Goal: Check status: Check status

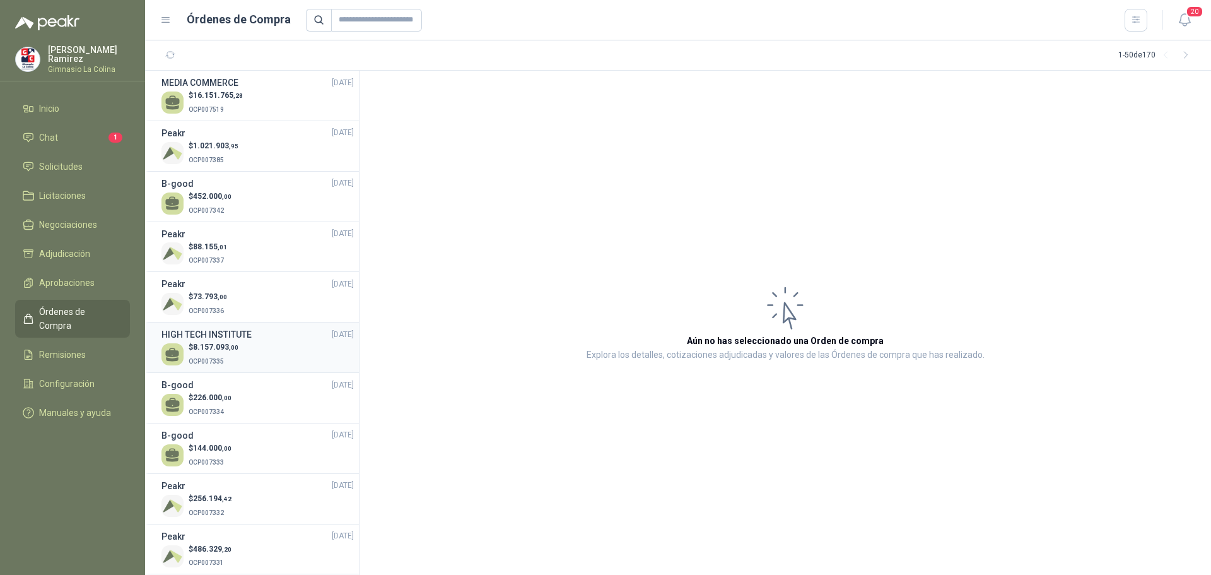
scroll to position [63, 0]
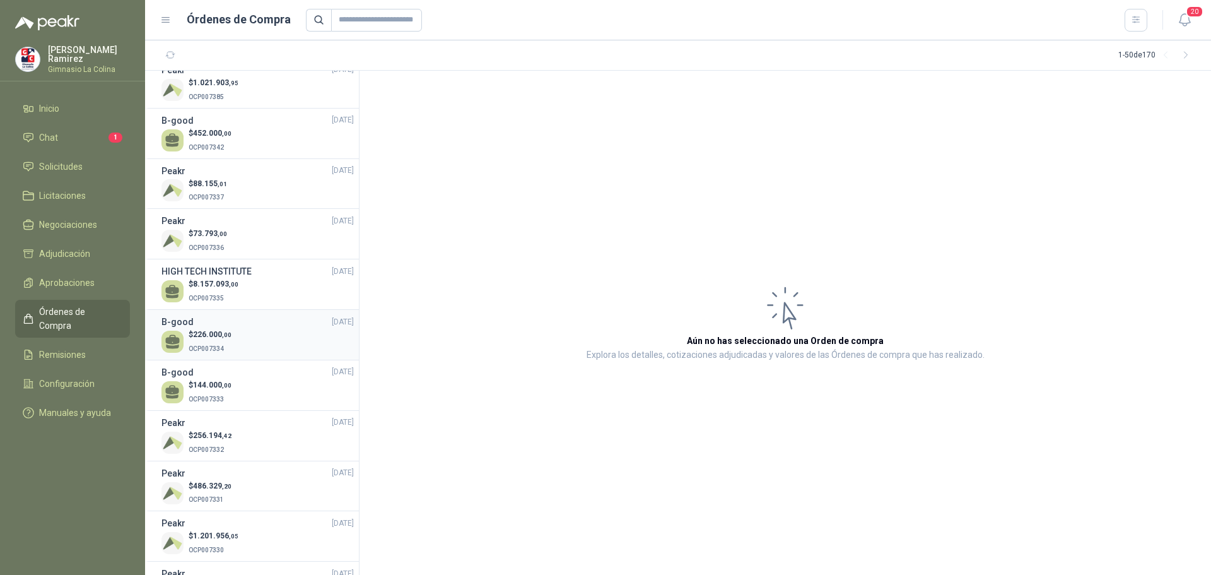
click at [226, 345] on p "OCP007334" at bounding box center [210, 348] width 43 height 14
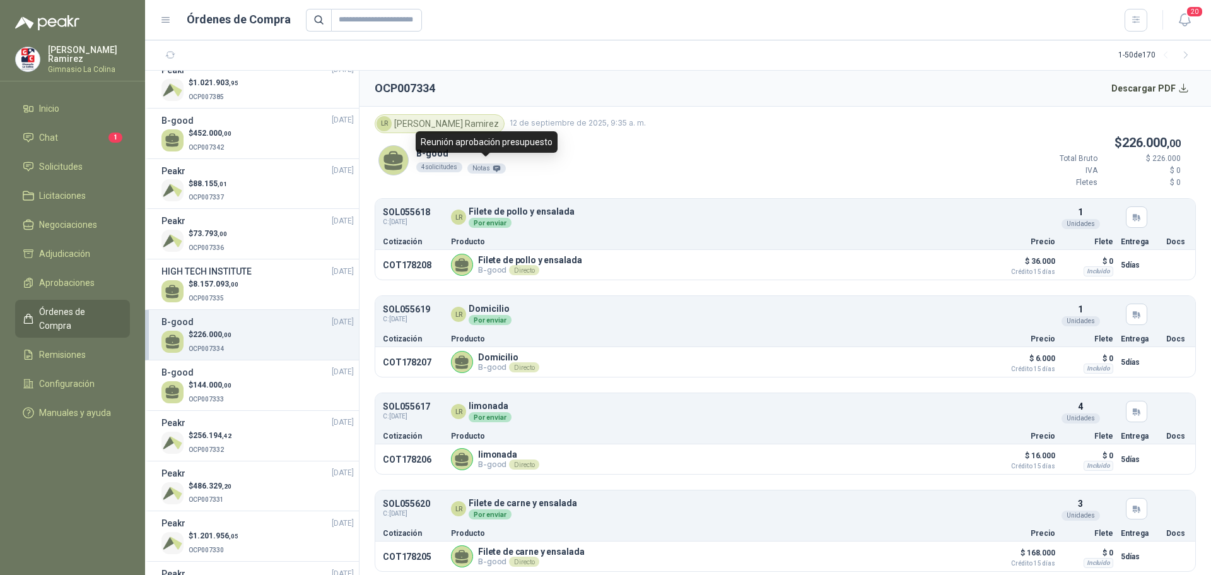
click at [493, 166] on icon at bounding box center [496, 168] width 7 height 6
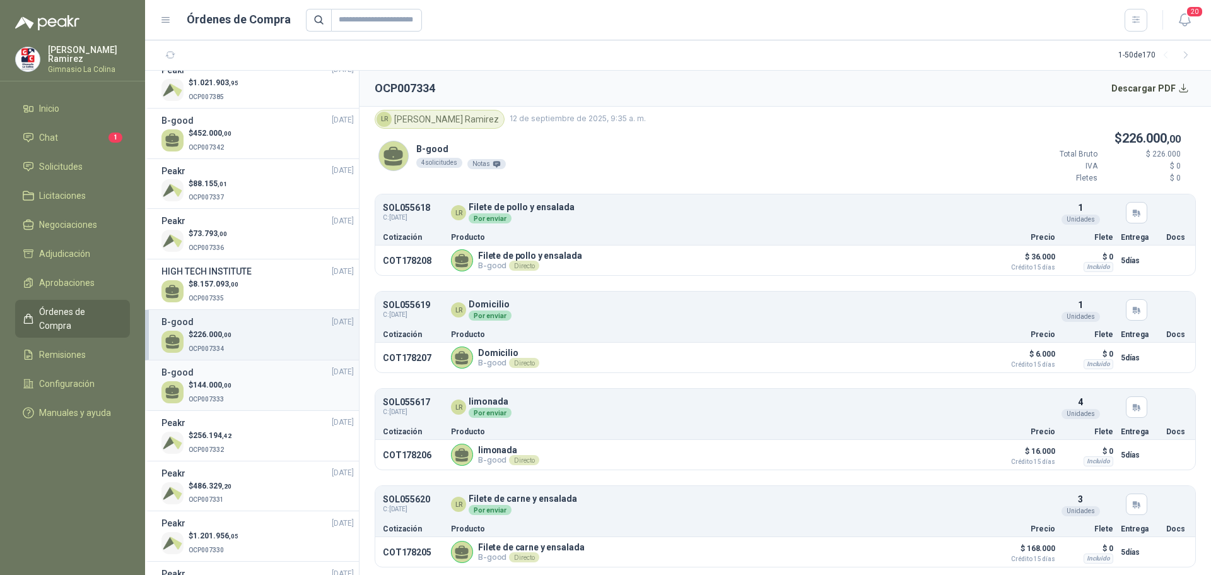
click at [239, 383] on div "$ 144.000 ,00 OCP007333" at bounding box center [258, 392] width 192 height 26
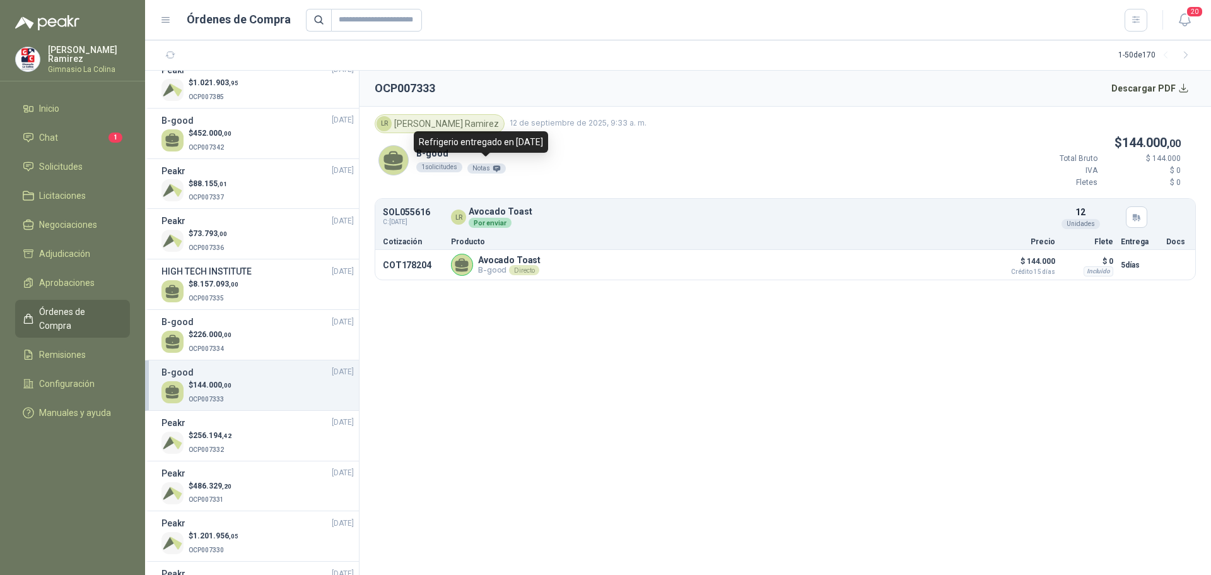
click at [486, 168] on div "Notas" at bounding box center [486, 168] width 38 height 10
click at [184, 447] on div "$ 256.194 ,42 OCP007332" at bounding box center [258, 443] width 192 height 26
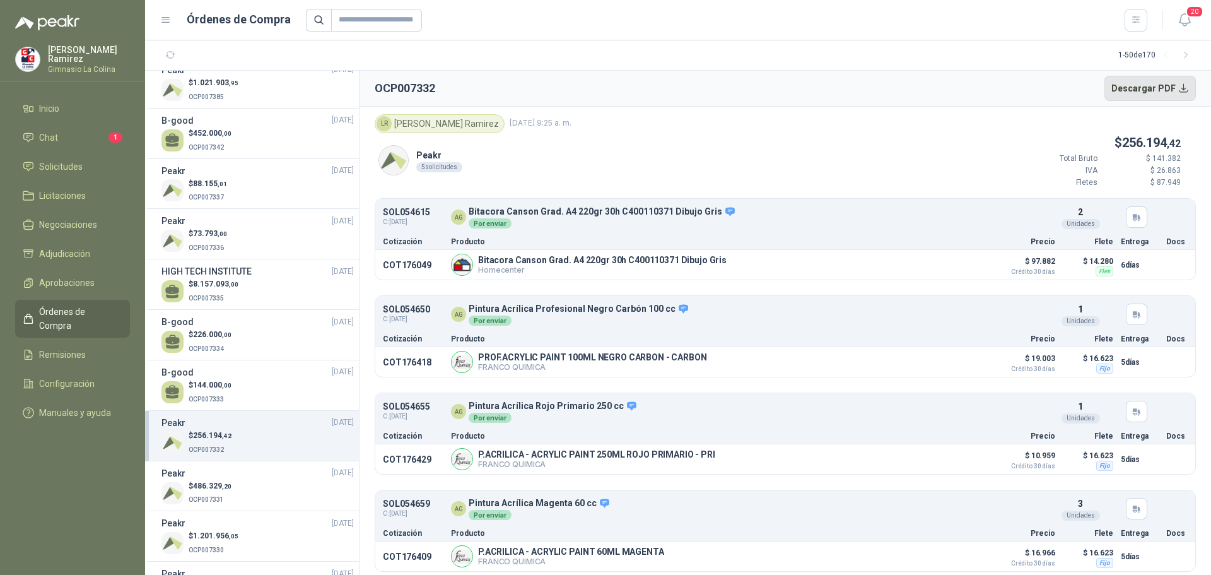
click at [1163, 86] on button "Descargar PDF" at bounding box center [1151, 88] width 92 height 25
click at [217, 485] on span "486.329 ,20" at bounding box center [212, 485] width 38 height 9
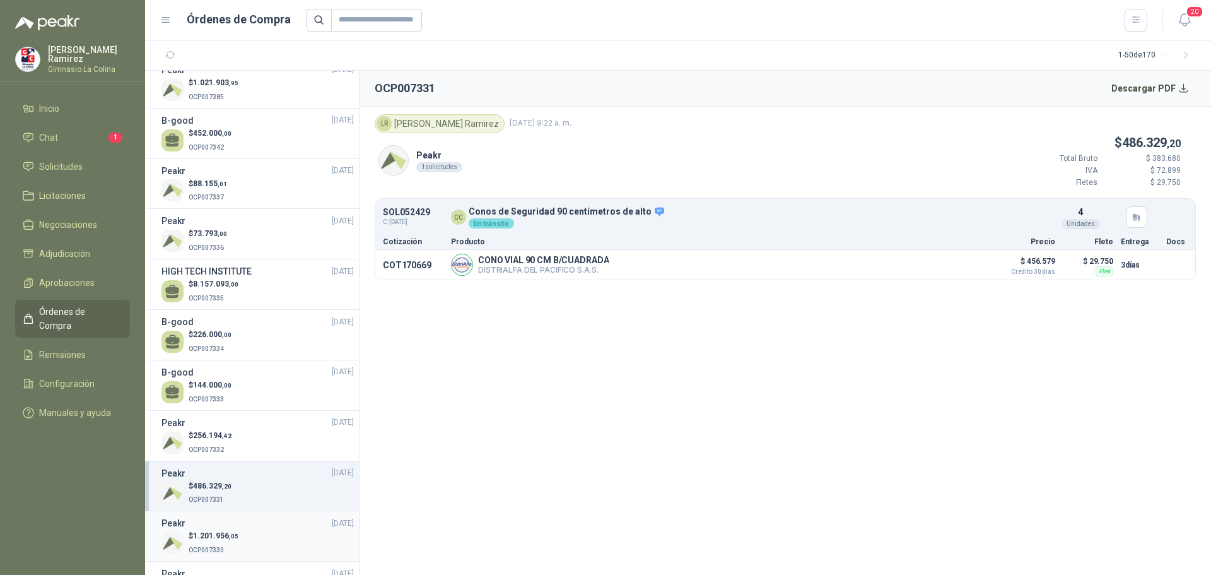
click at [202, 532] on span "1.201.956 ,05" at bounding box center [215, 535] width 45 height 9
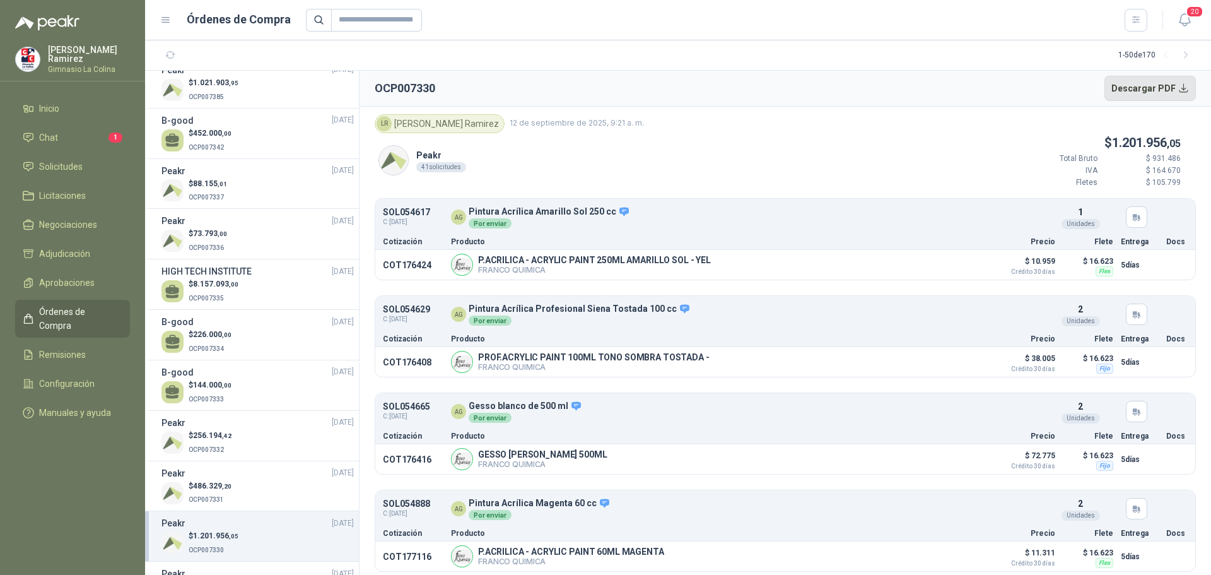
click at [1156, 93] on button "Descargar PDF" at bounding box center [1151, 88] width 92 height 25
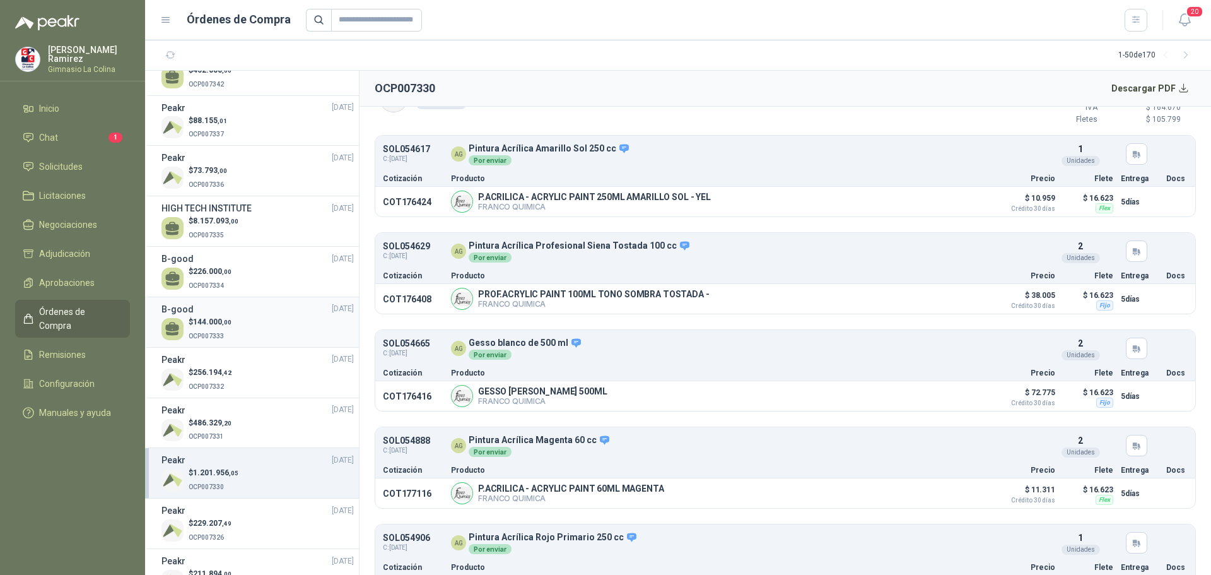
scroll to position [189, 0]
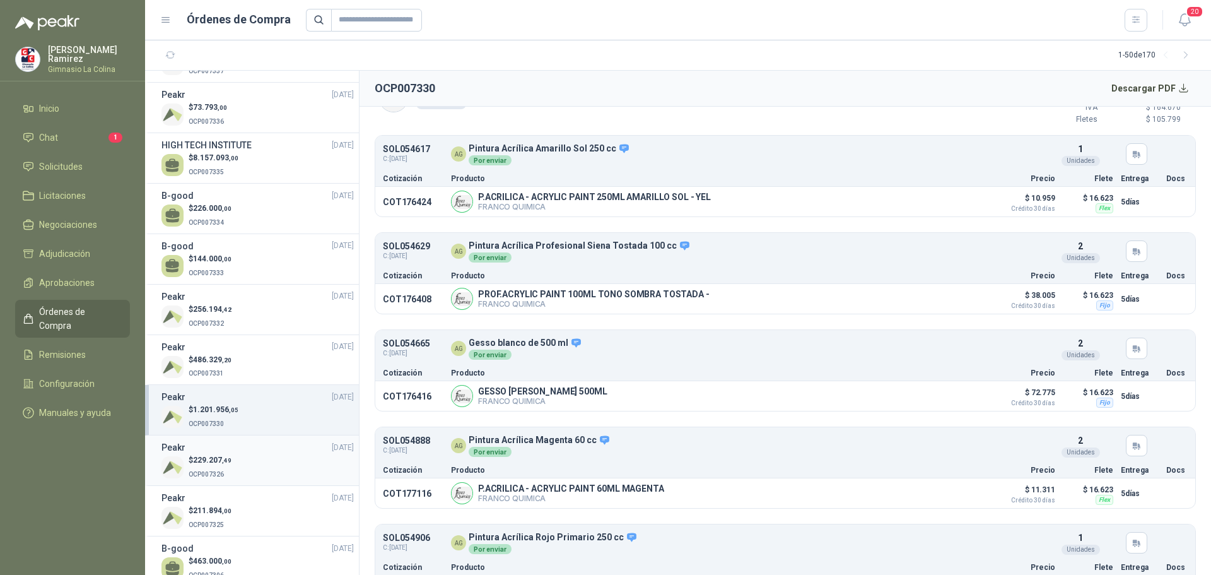
click at [208, 465] on p "$ 229.207 ,49" at bounding box center [210, 460] width 43 height 12
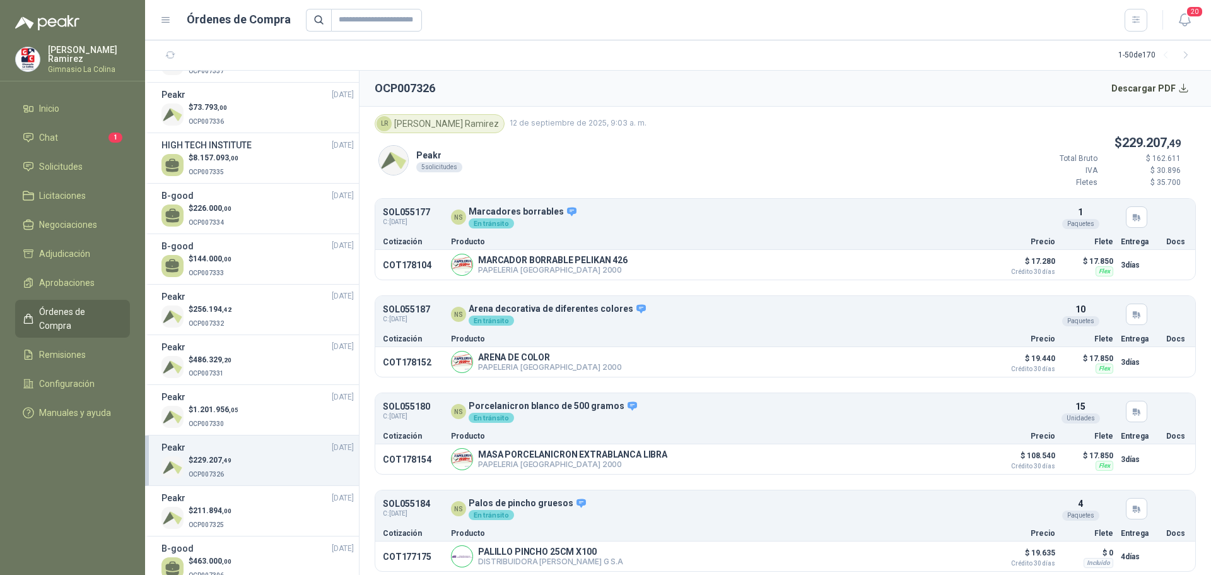
scroll to position [315, 0]
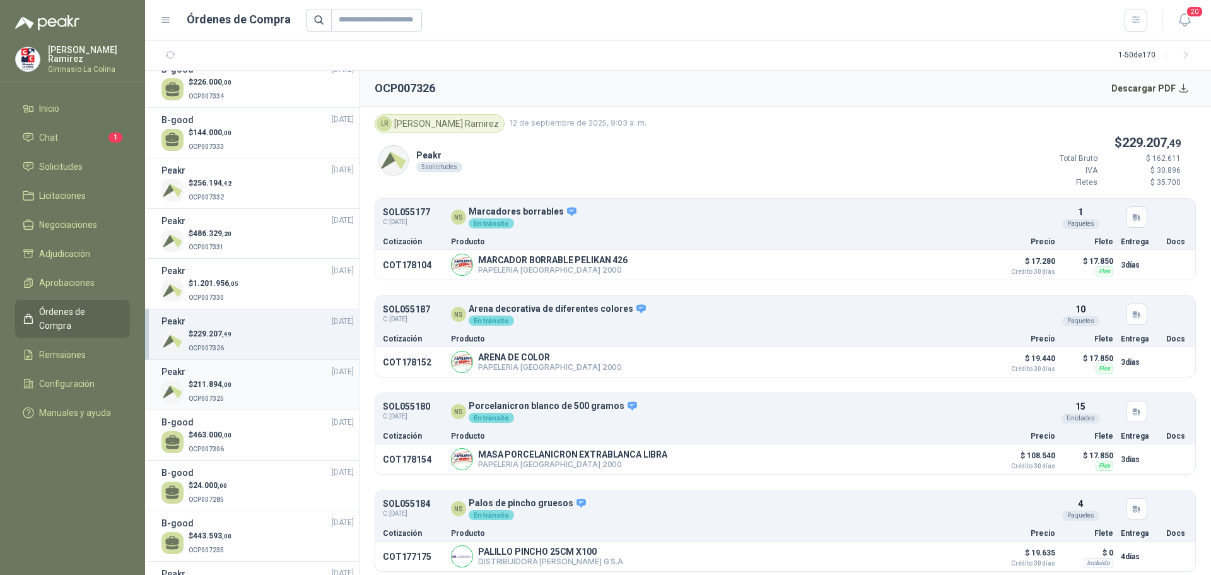
click at [212, 393] on p "OCP007325" at bounding box center [210, 398] width 43 height 14
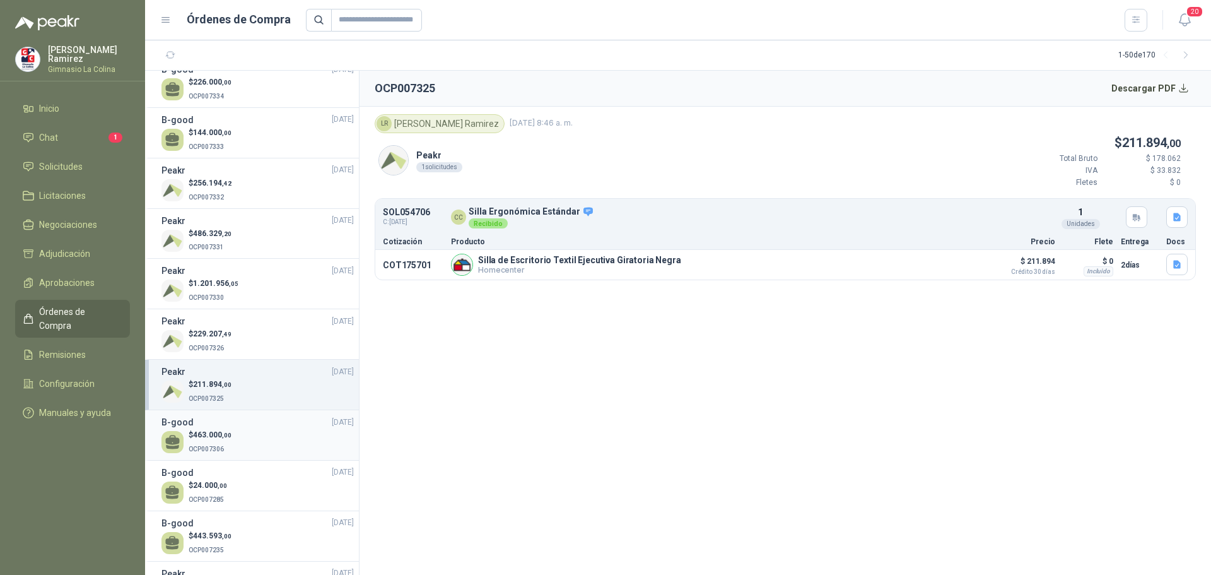
click at [208, 441] on p "OCP007306" at bounding box center [210, 448] width 43 height 14
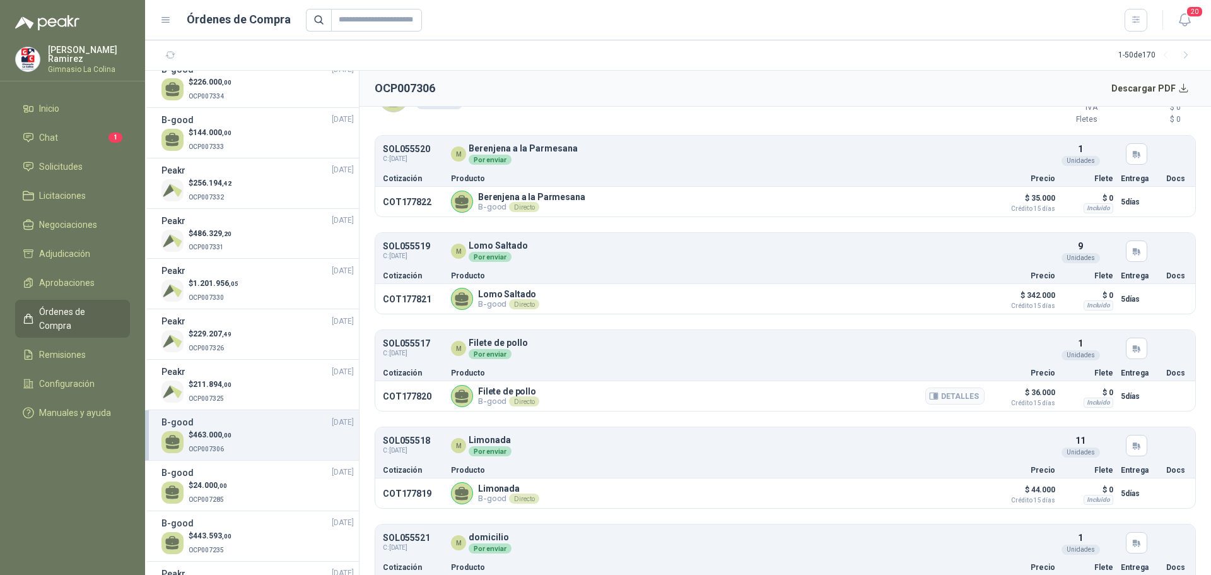
scroll to position [102, 0]
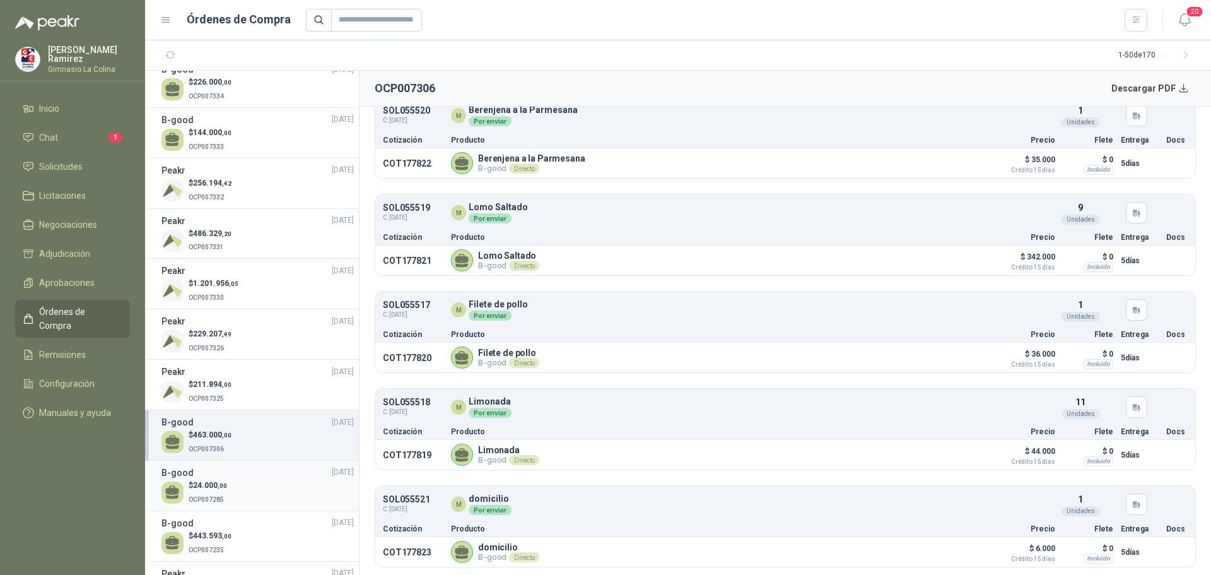
click at [213, 488] on span "24.000 ,00" at bounding box center [210, 485] width 34 height 9
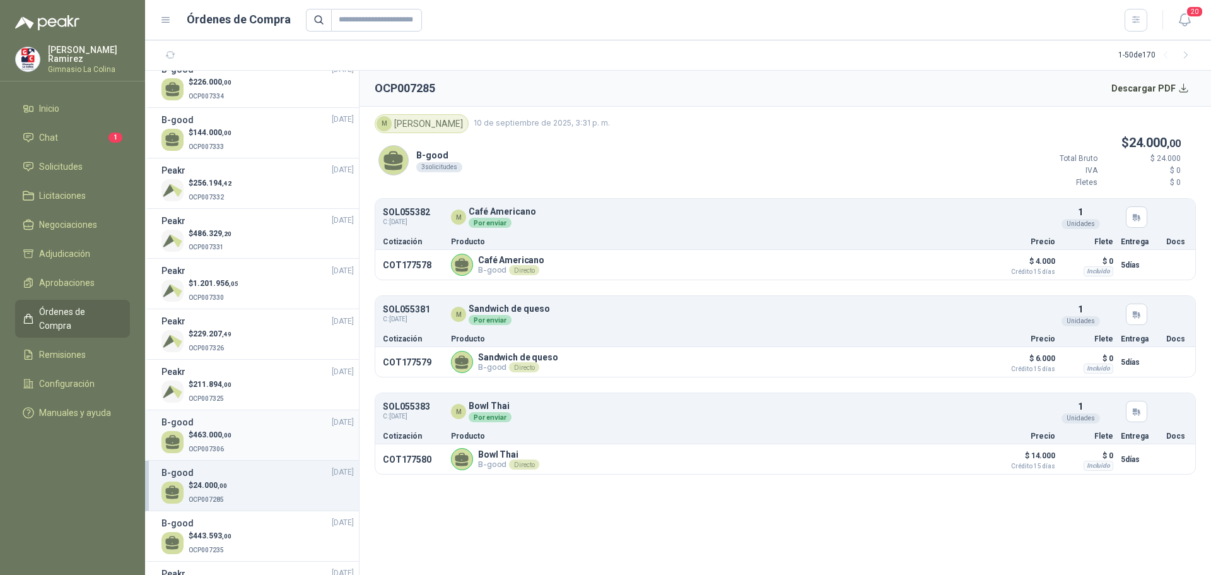
click at [230, 425] on div "B-good [DATE]" at bounding box center [258, 422] width 192 height 14
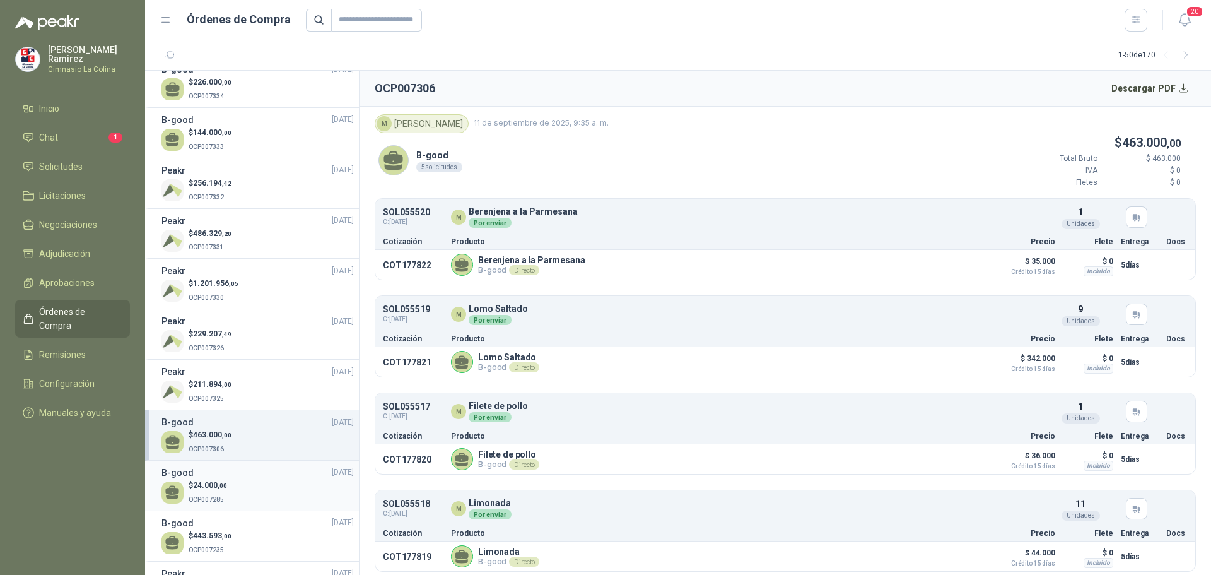
click at [191, 485] on p "$ 24.000 ,00" at bounding box center [208, 485] width 38 height 12
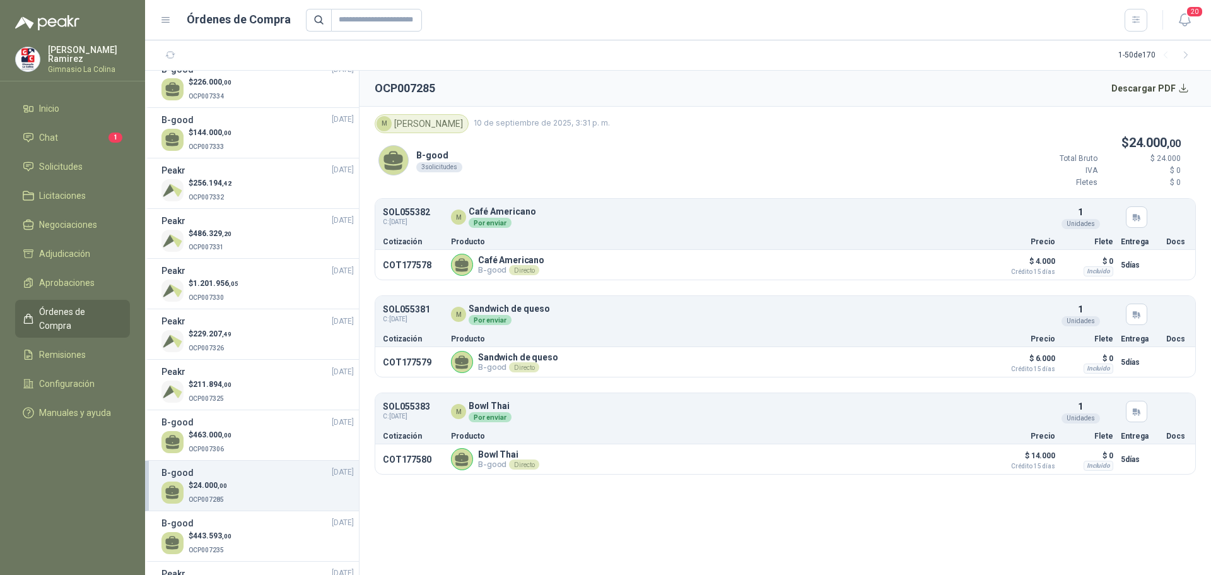
scroll to position [379, 0]
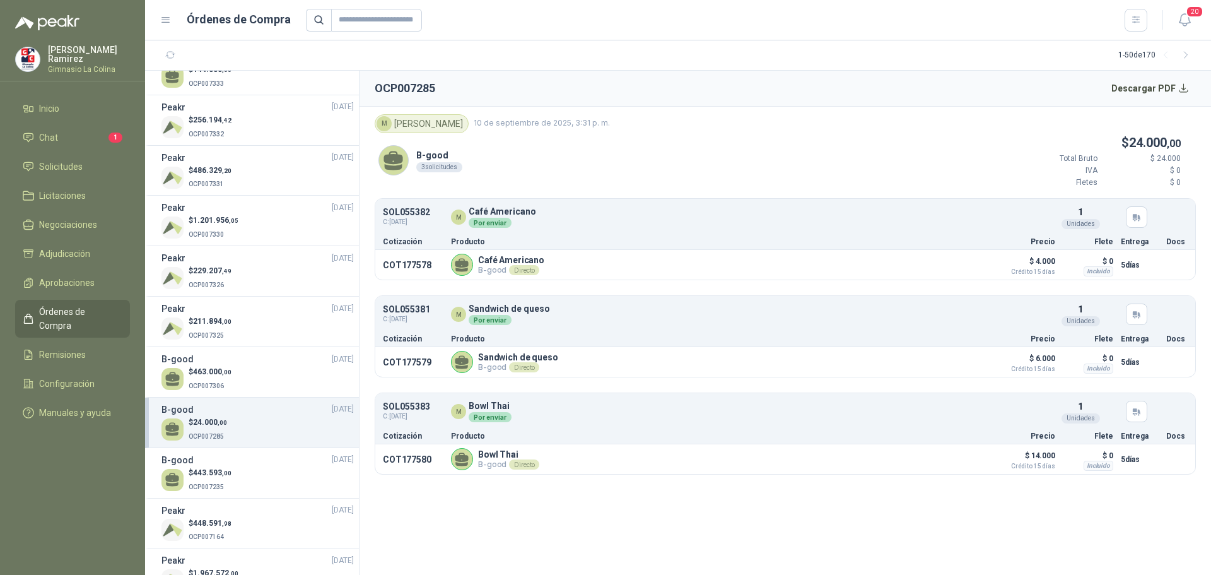
click at [228, 481] on p "OCP007235" at bounding box center [210, 486] width 43 height 14
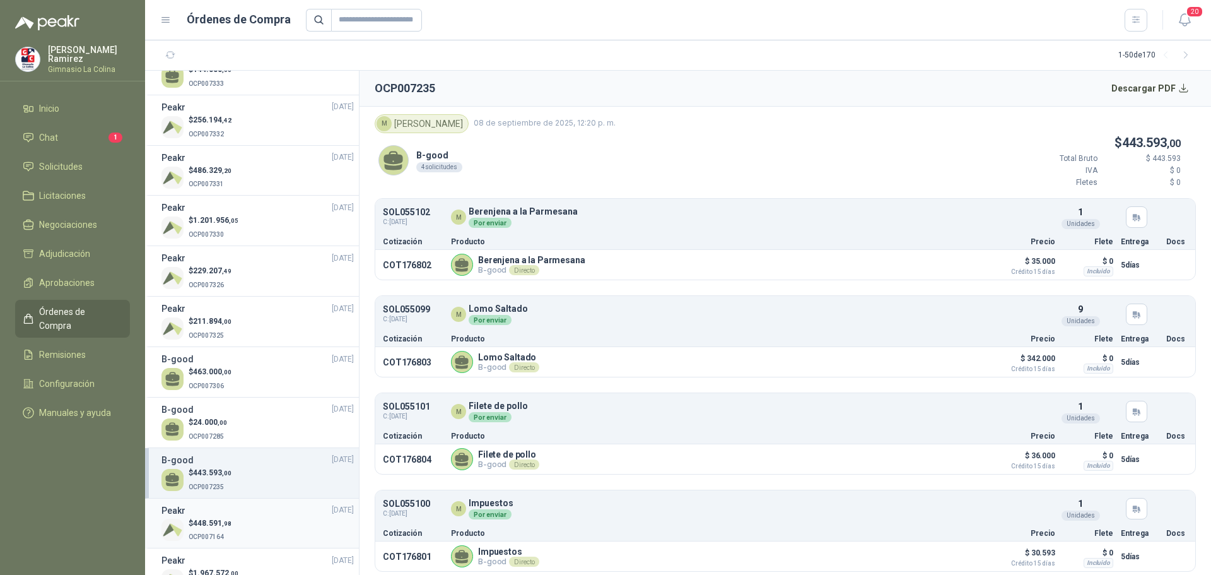
click at [232, 533] on p "OCP007164" at bounding box center [210, 536] width 43 height 14
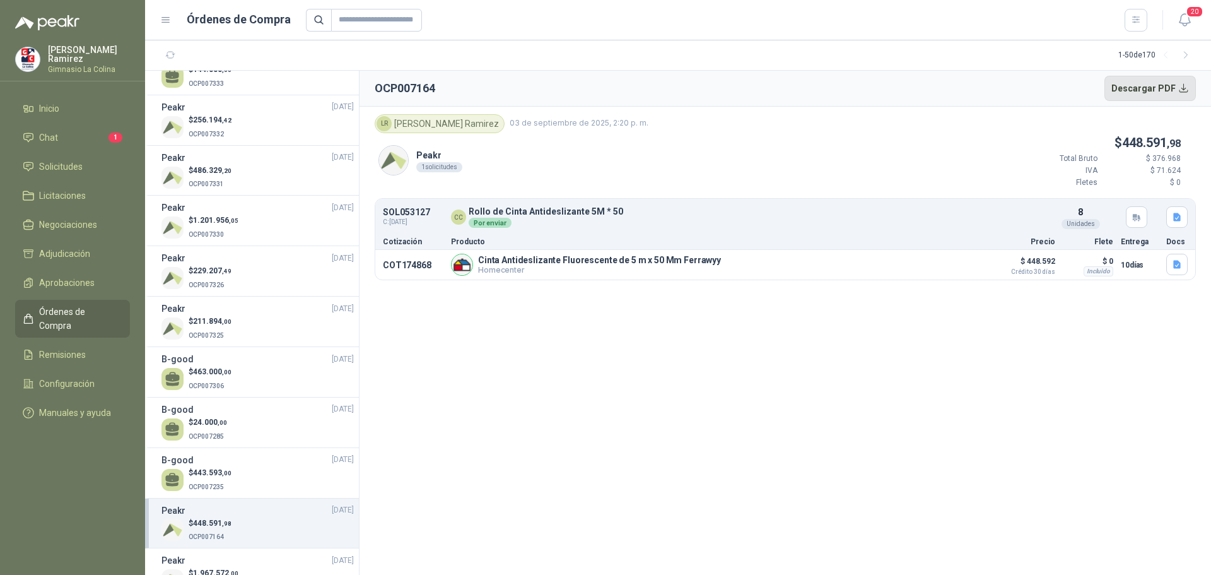
click at [1182, 86] on button "Descargar PDF" at bounding box center [1151, 88] width 92 height 25
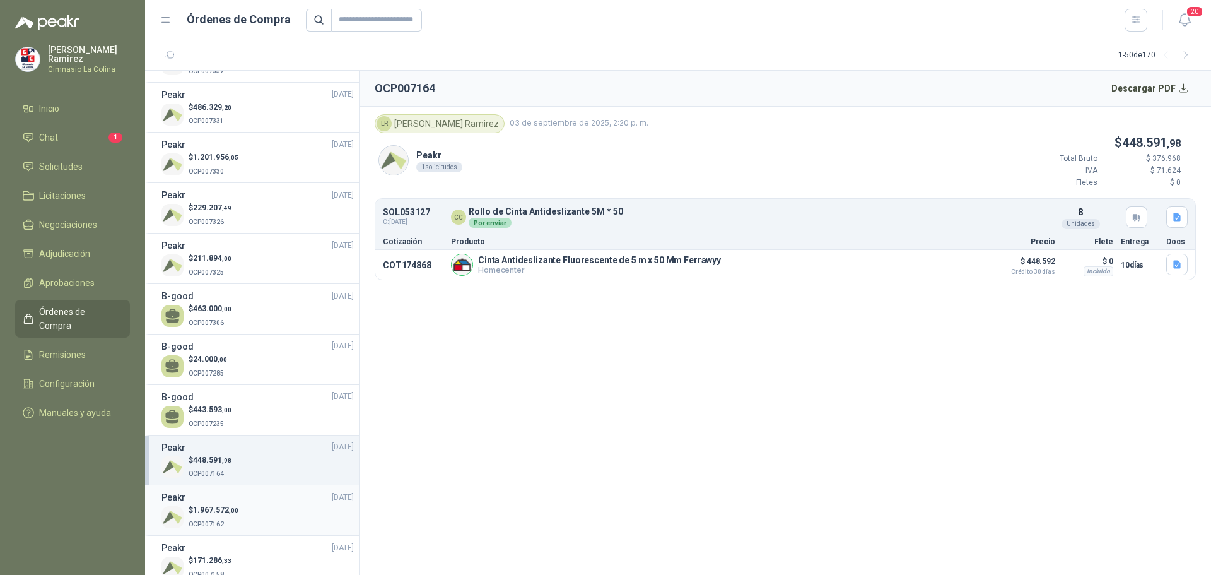
click at [185, 510] on div "$ 1.967.572 ,00 OCP007162" at bounding box center [258, 517] width 192 height 26
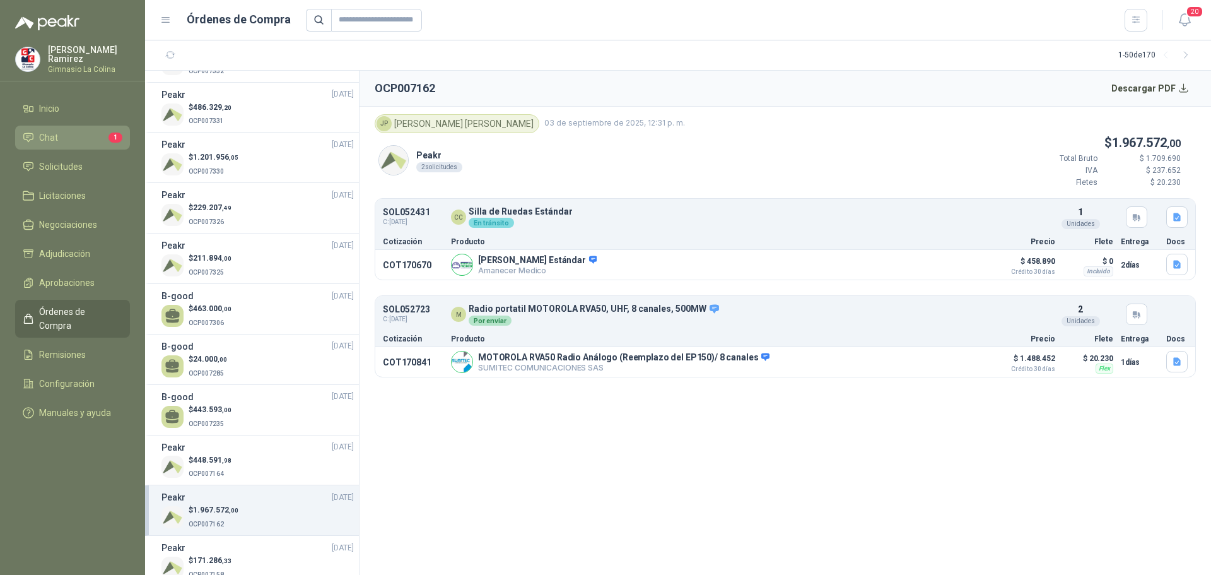
click at [57, 139] on span "Chat" at bounding box center [48, 138] width 19 height 14
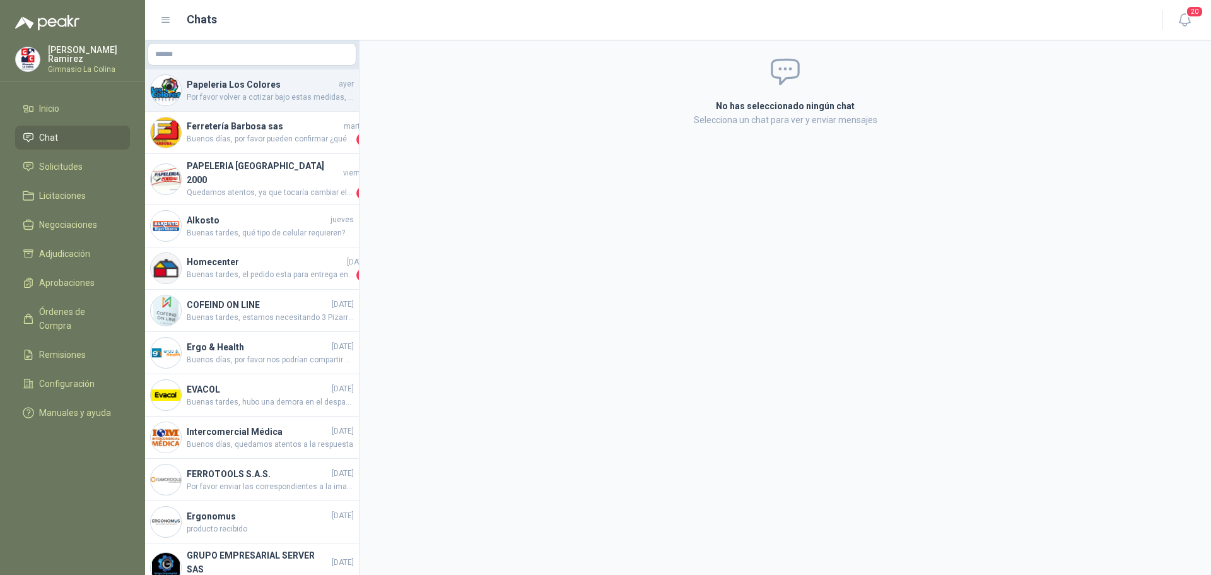
click at [276, 90] on h4 "Papeleria Los Colores" at bounding box center [262, 85] width 150 height 14
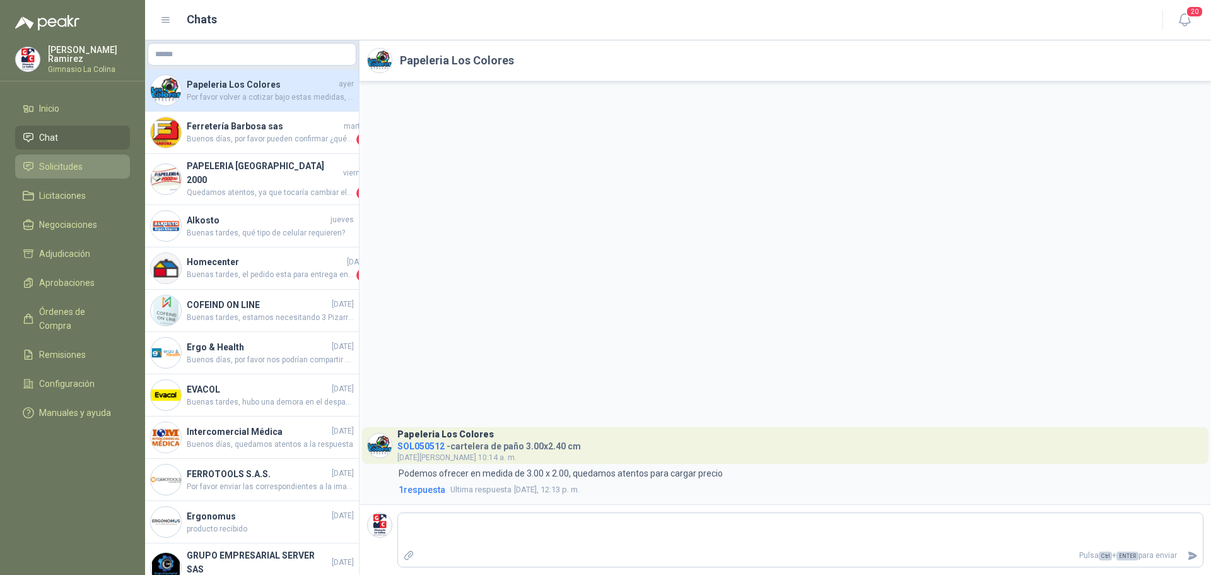
click at [60, 169] on span "Solicitudes" at bounding box center [61, 167] width 44 height 14
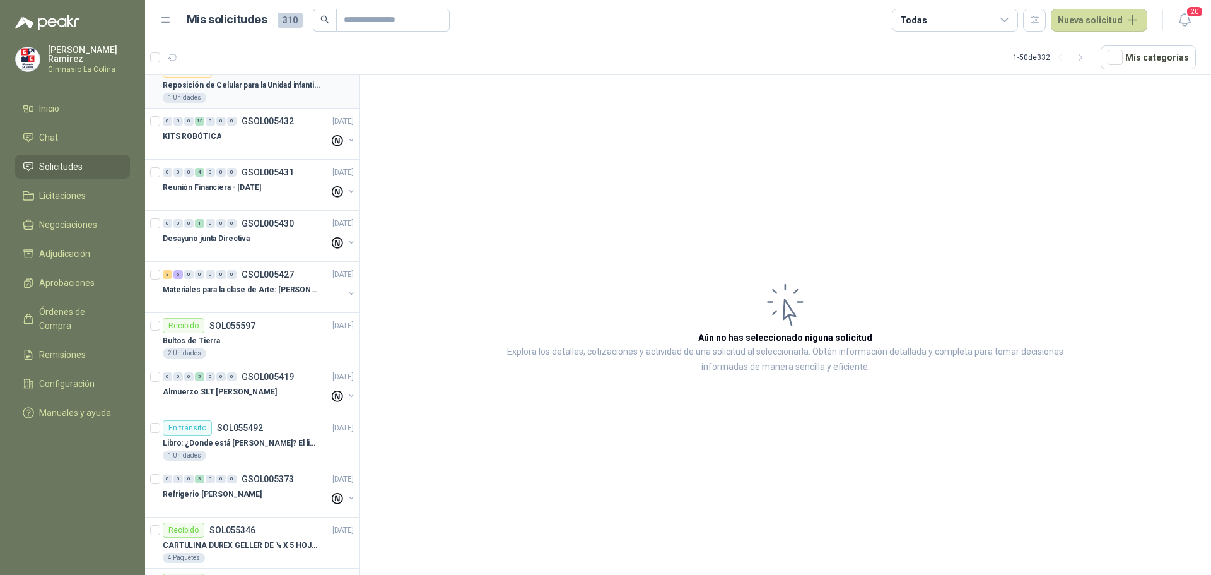
scroll to position [757, 0]
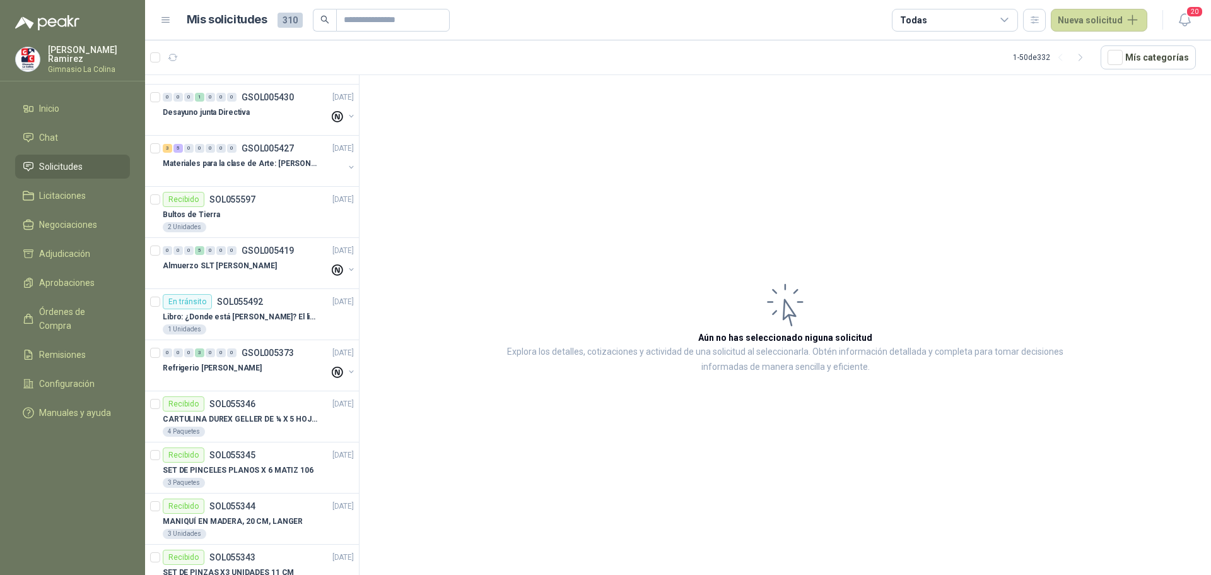
click at [938, 19] on div "Todas" at bounding box center [955, 20] width 126 height 23
click at [360, 16] on input "text" at bounding box center [388, 19] width 88 height 21
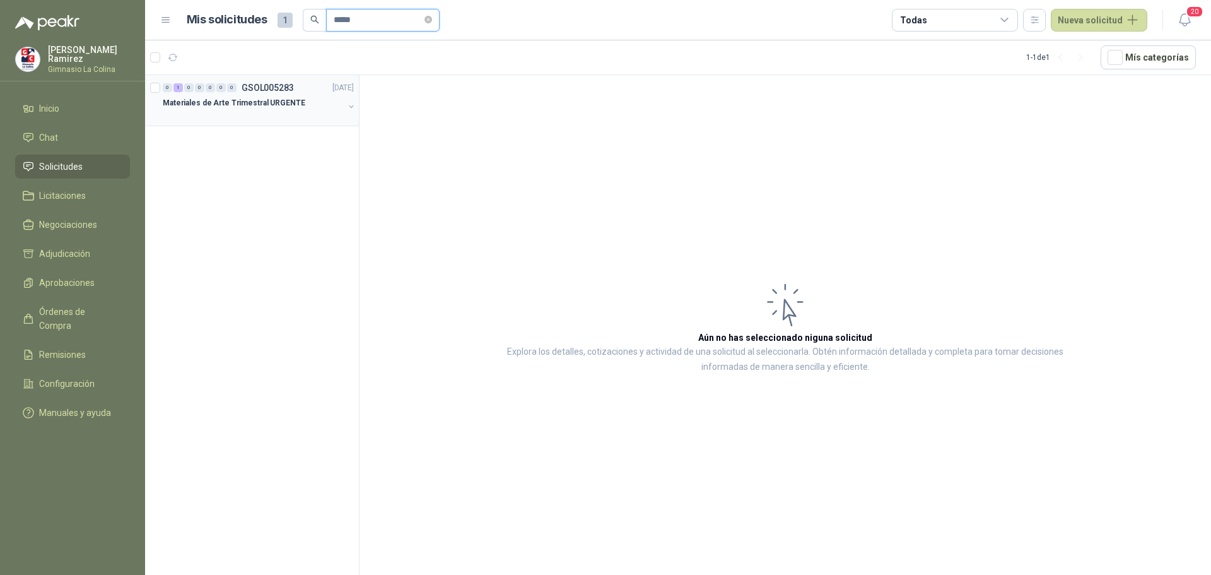
type input "*****"
click at [252, 103] on p "Materiales de Arte Trimestral URGENTE" at bounding box center [234, 103] width 143 height 12
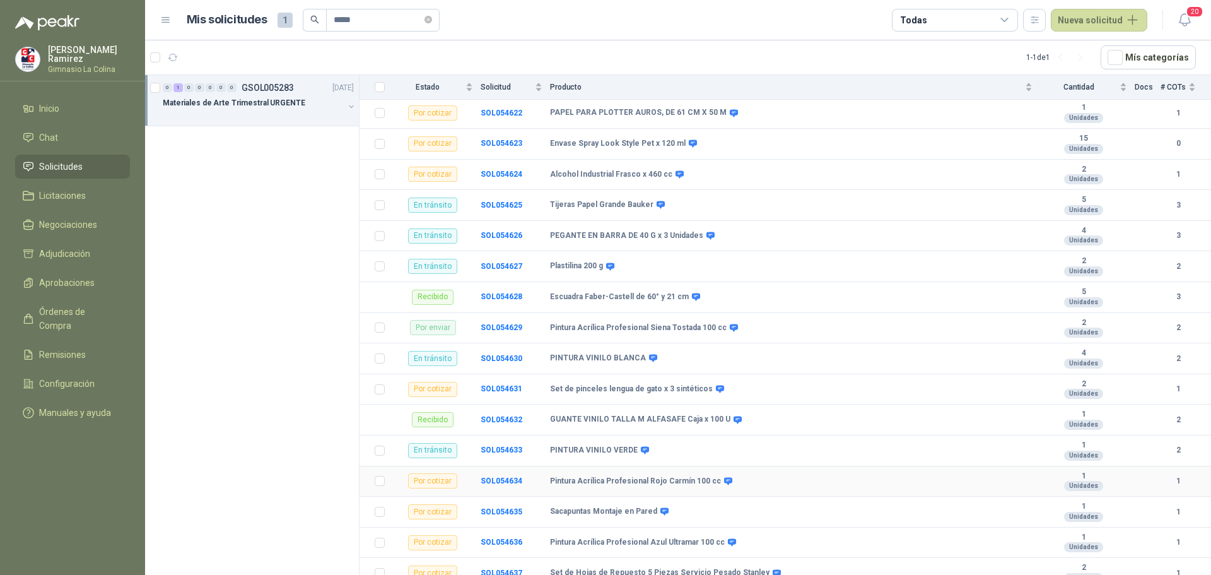
scroll to position [946, 0]
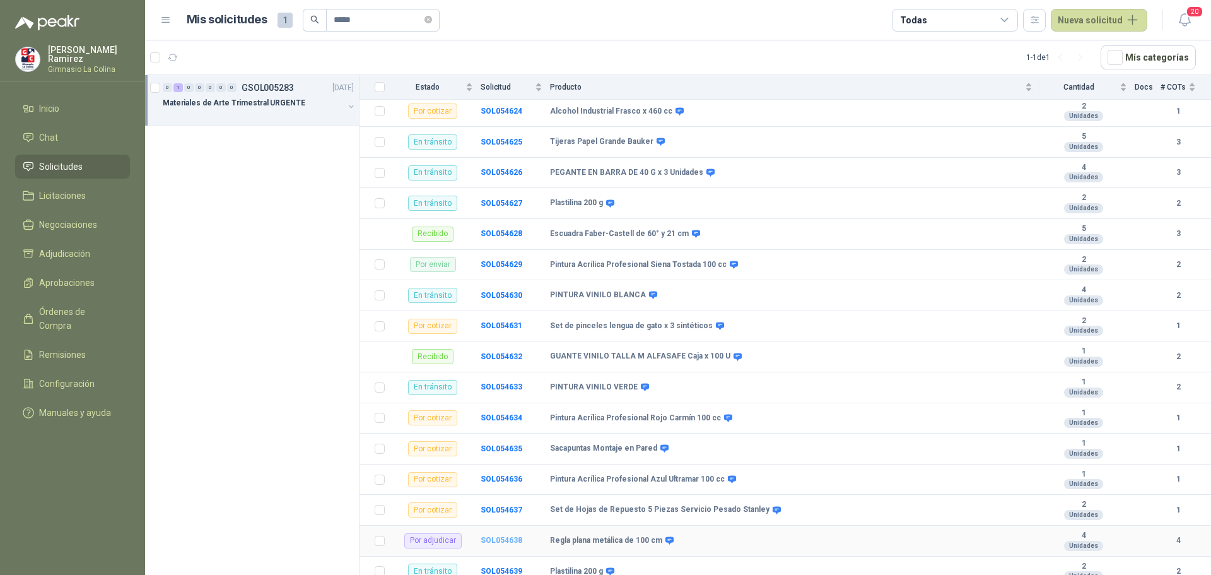
click at [512, 536] on b "SOL054638" at bounding box center [502, 540] width 42 height 9
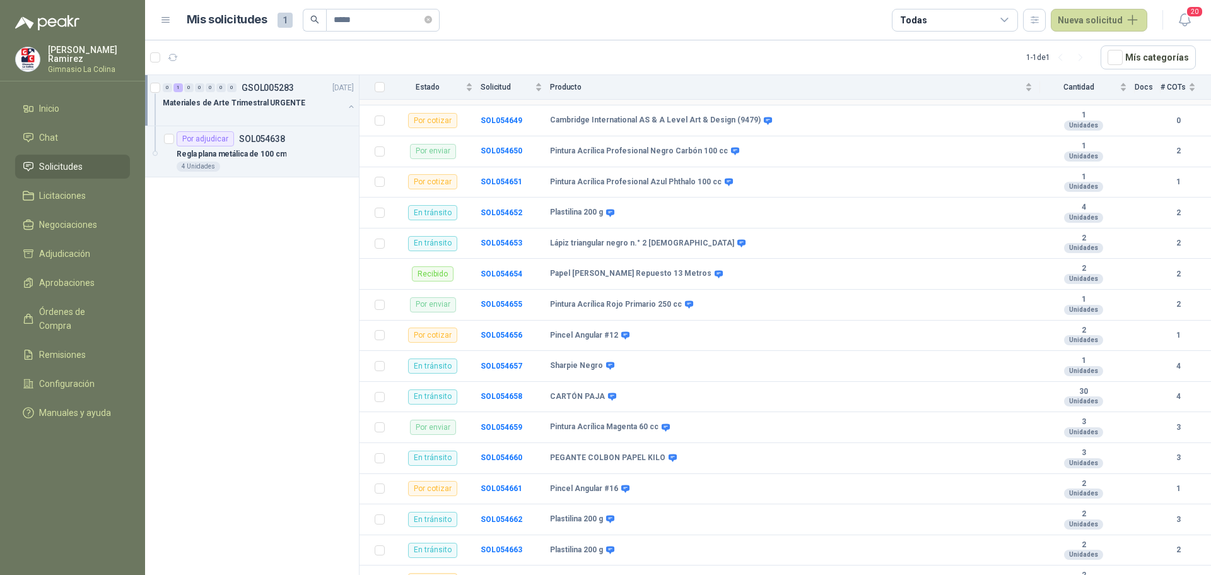
scroll to position [1794, 0]
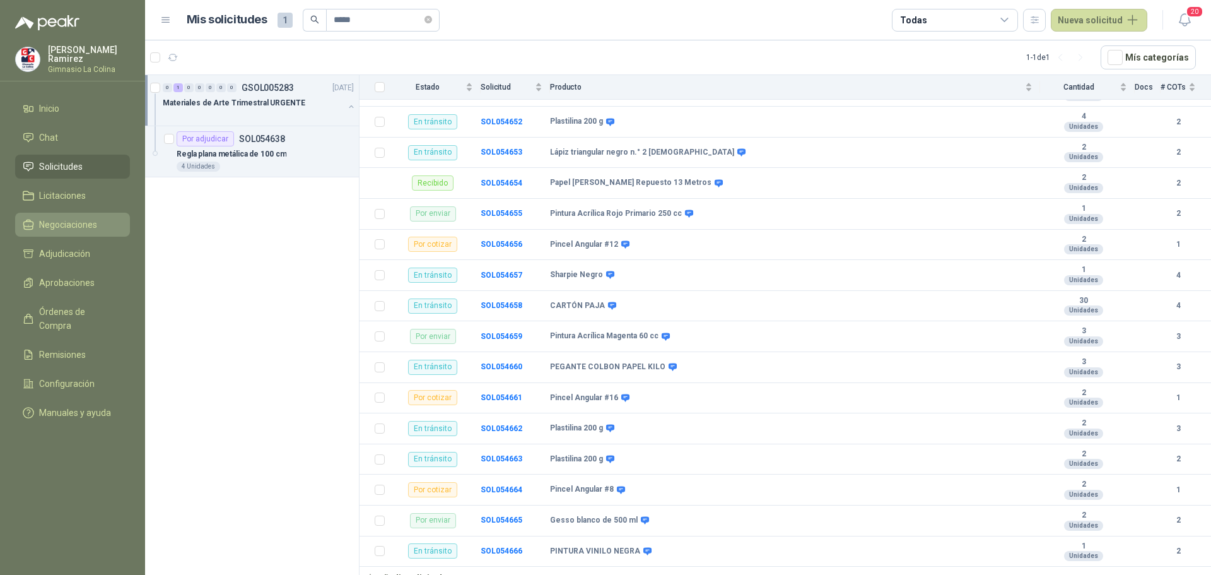
click at [57, 222] on span "Negociaciones" at bounding box center [68, 225] width 58 height 14
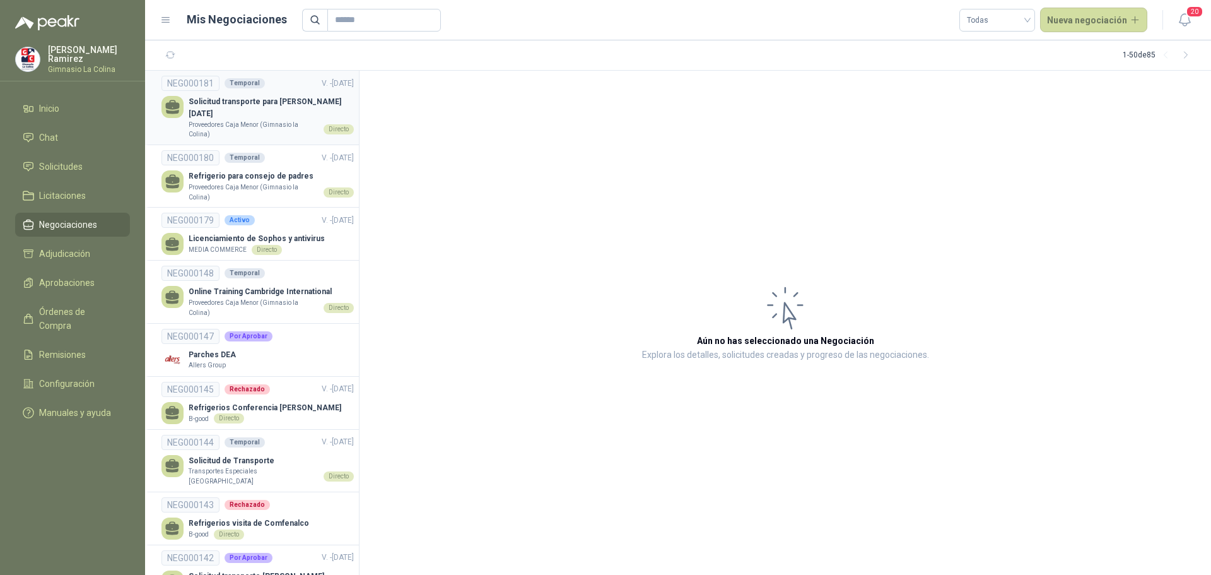
click at [253, 100] on p "Solicitud transporte para [PERSON_NAME] [DATE]" at bounding box center [271, 108] width 165 height 24
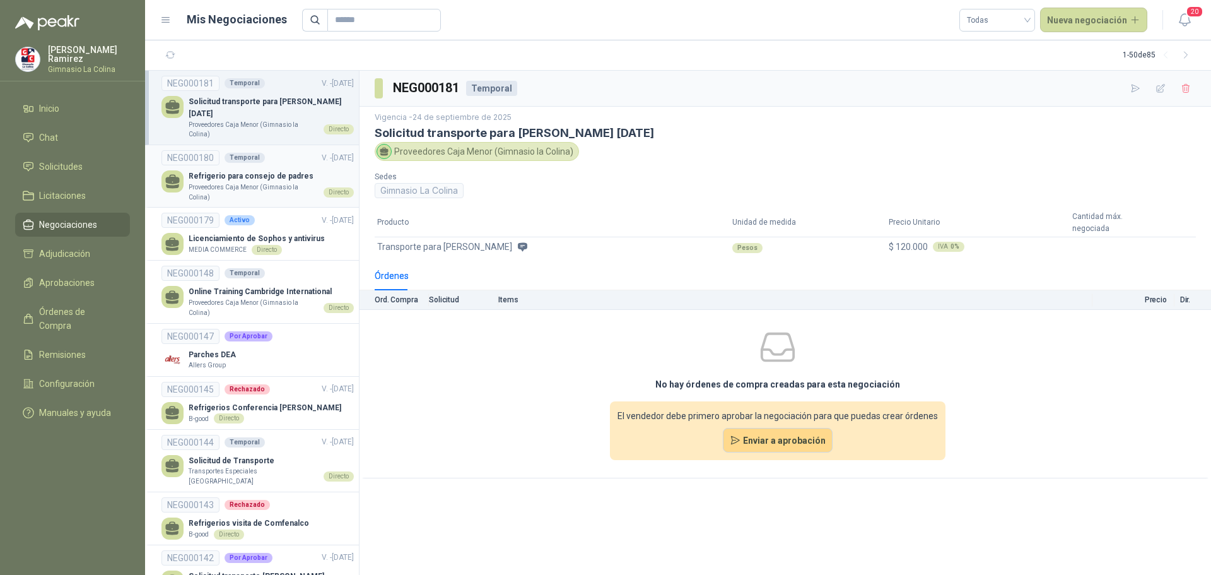
click at [241, 170] on p "Refrigerio para consejo de padres" at bounding box center [271, 176] width 165 height 12
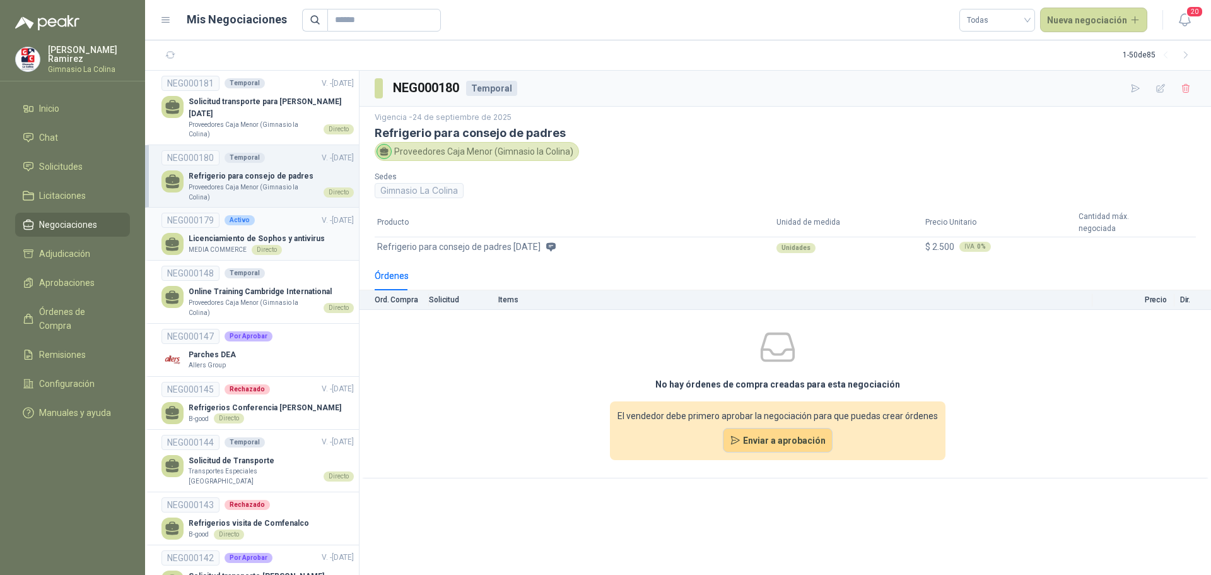
click at [252, 245] on div "Directo" at bounding box center [267, 250] width 30 height 10
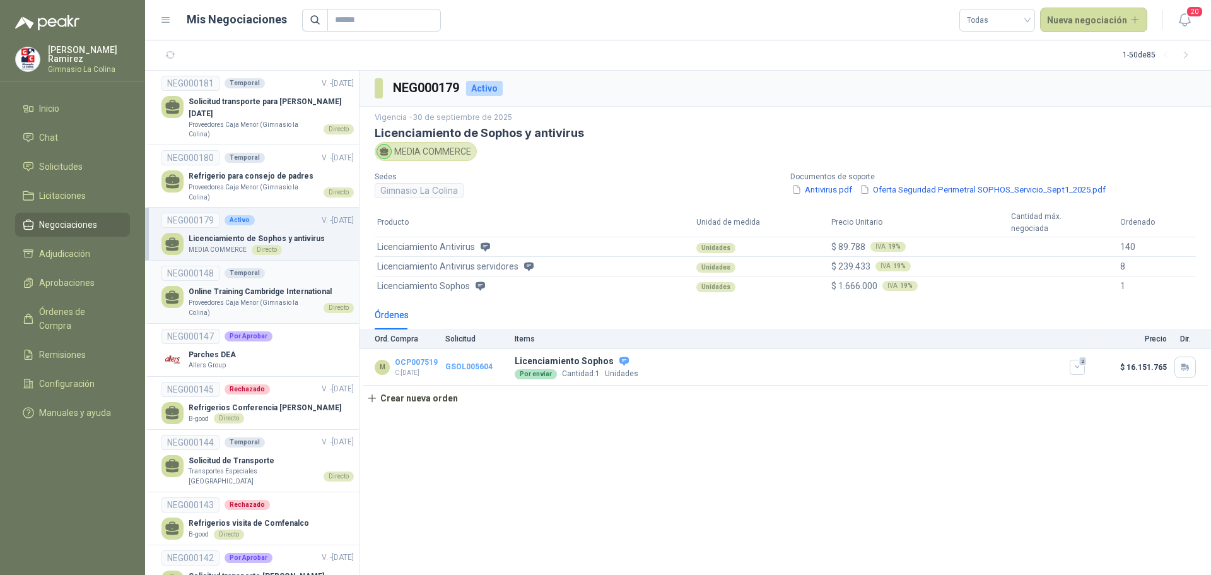
click at [227, 286] on p "Online Training Cambridge International" at bounding box center [271, 292] width 165 height 12
click at [235, 298] on p "Proveedores Caja Menor (Gimnasio la Colina)" at bounding box center [254, 308] width 130 height 20
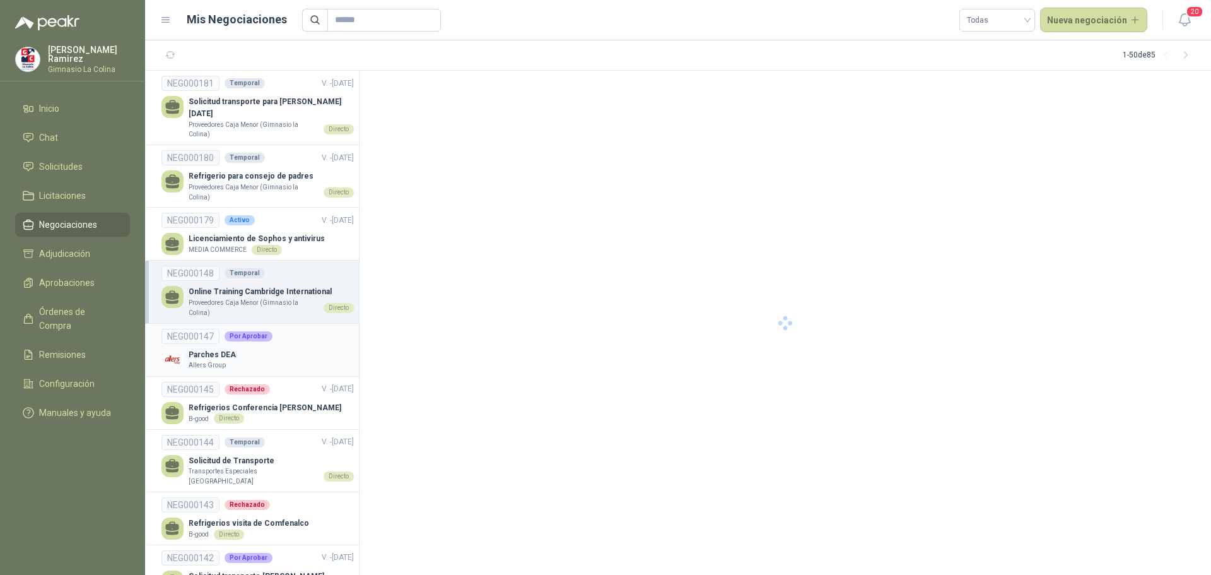
click at [224, 349] on p "Parches DEA" at bounding box center [212, 355] width 47 height 12
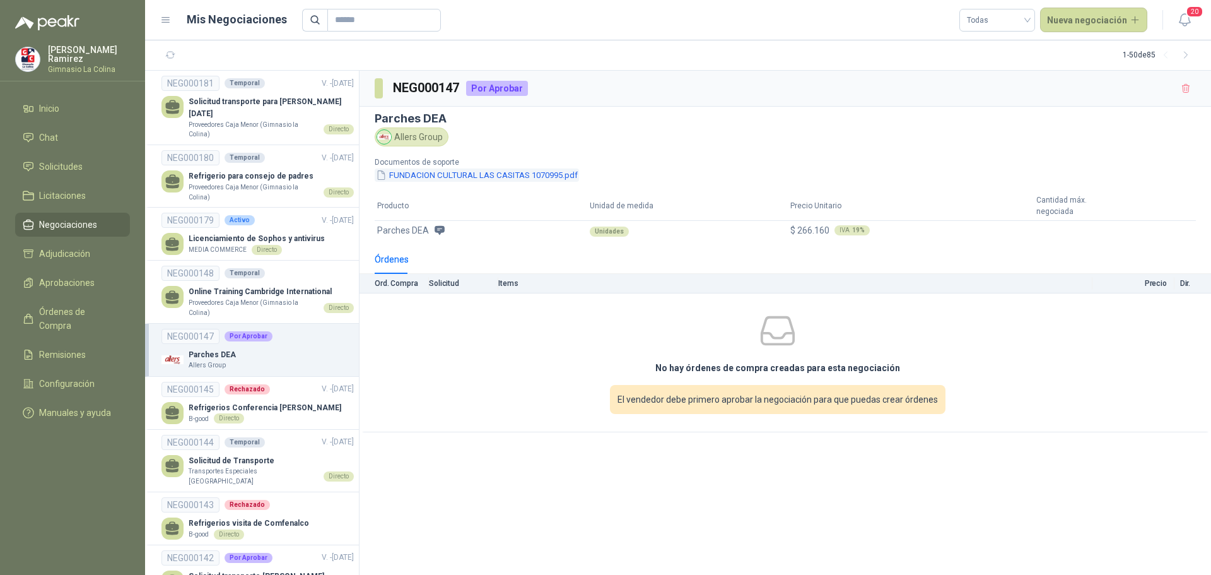
click at [404, 175] on button "FUNDACION CULTURAL LAS CASITAS 1070995.pdf" at bounding box center [477, 174] width 204 height 13
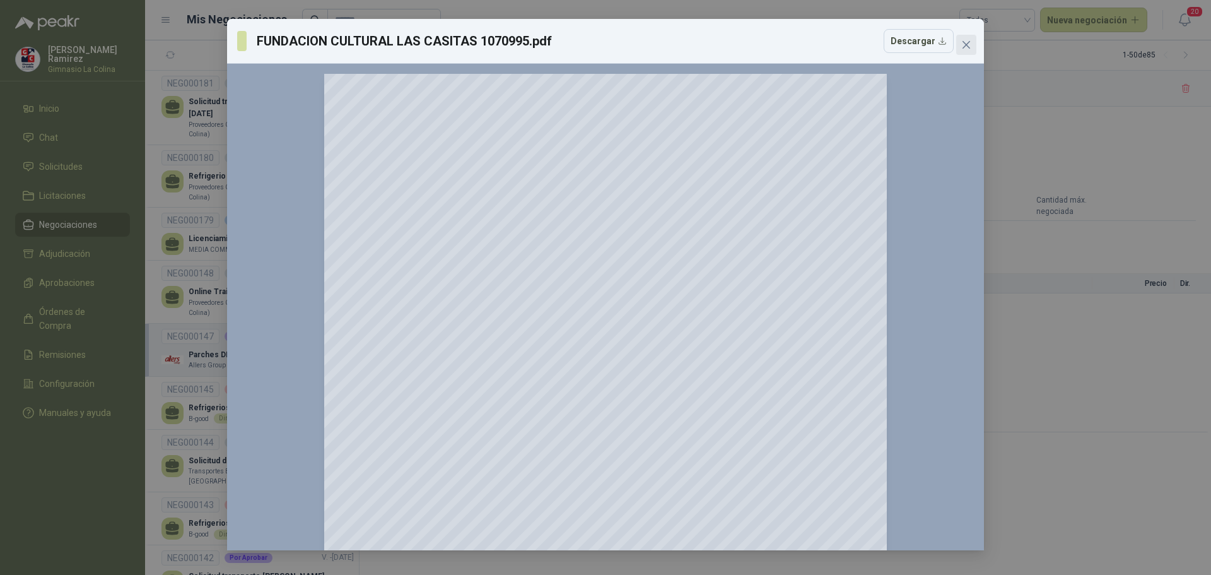
click at [971, 48] on icon "close" at bounding box center [966, 45] width 10 height 10
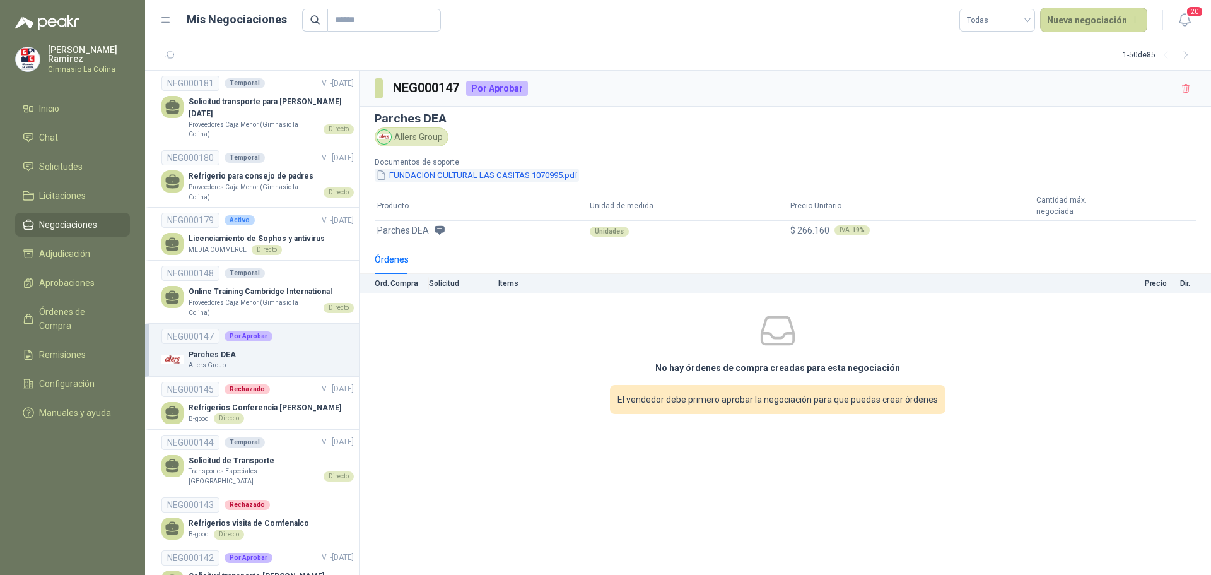
click at [423, 172] on button "FUNDACION CULTURAL LAS CASITAS 1070995.pdf" at bounding box center [477, 174] width 204 height 13
